Goal: Task Accomplishment & Management: Manage account settings

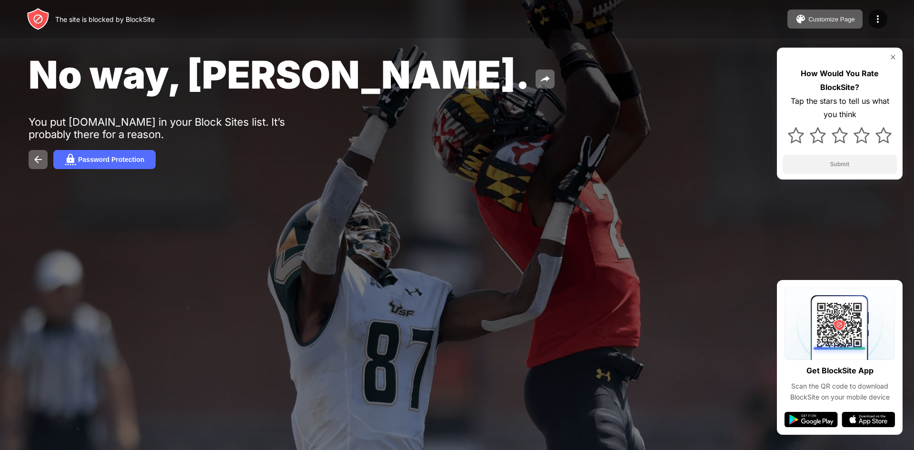
click at [602, 356] on div at bounding box center [457, 225] width 914 height 450
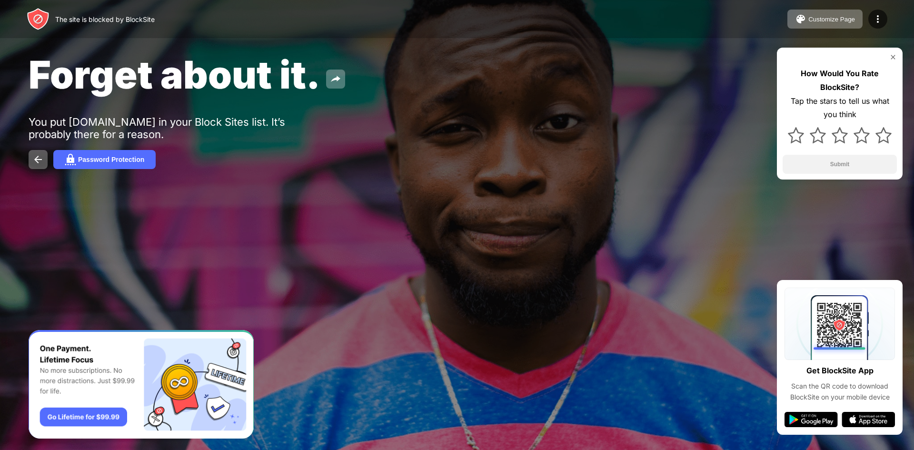
click at [539, 169] on div "Forget about it. You put my.safesurfer.io in your Block Sites list. It’s probab…" at bounding box center [457, 110] width 914 height 220
